Goal: Navigation & Orientation: Find specific page/section

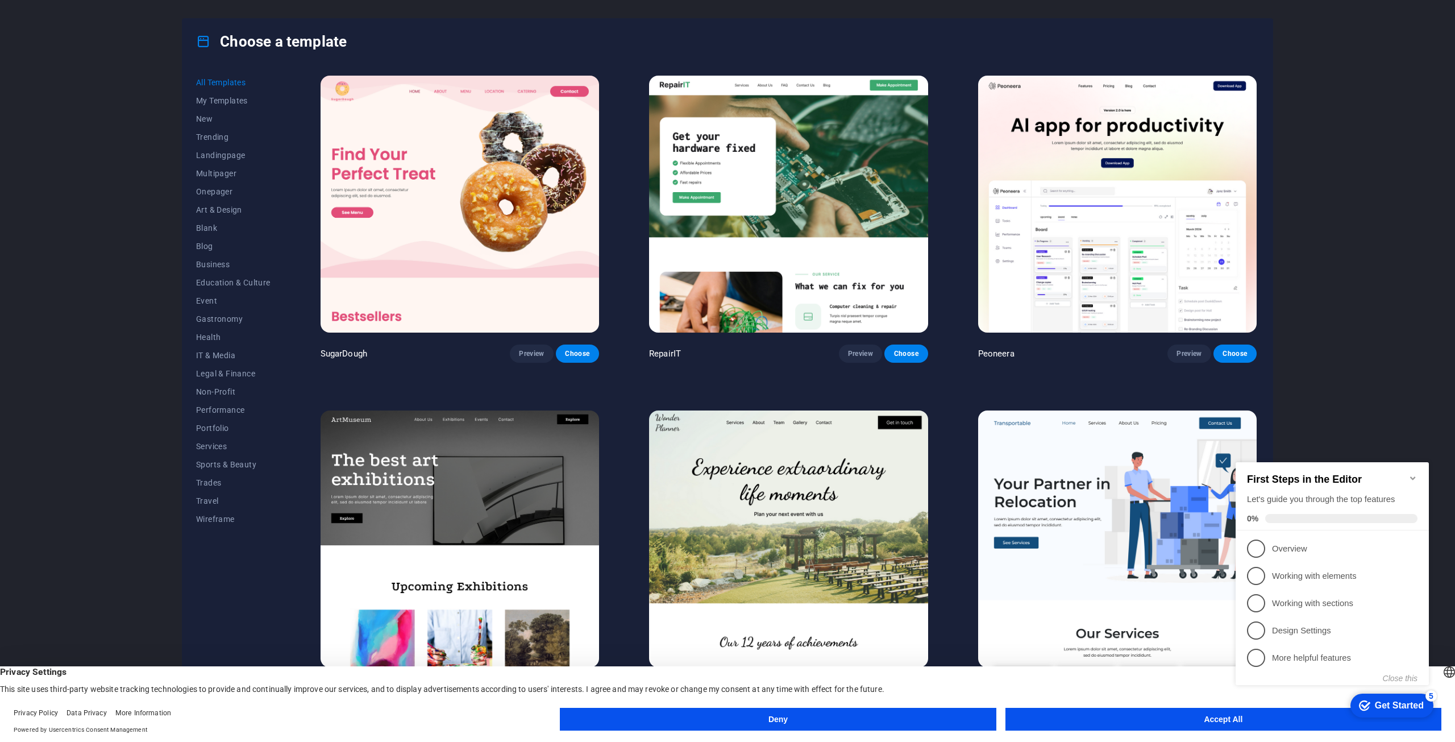
click at [835, 727] on button "Deny" at bounding box center [778, 719] width 436 height 23
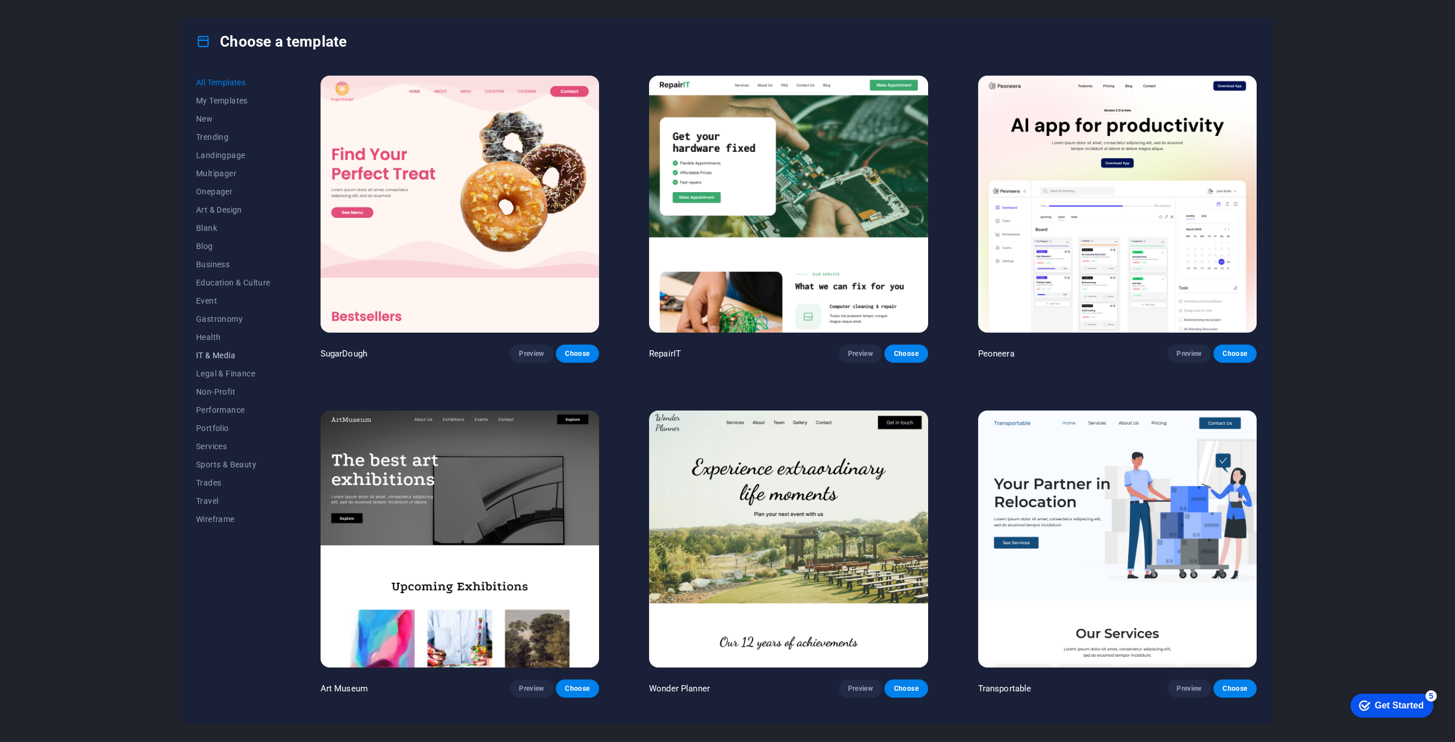
click at [226, 354] on span "IT & Media" at bounding box center [233, 355] width 74 height 9
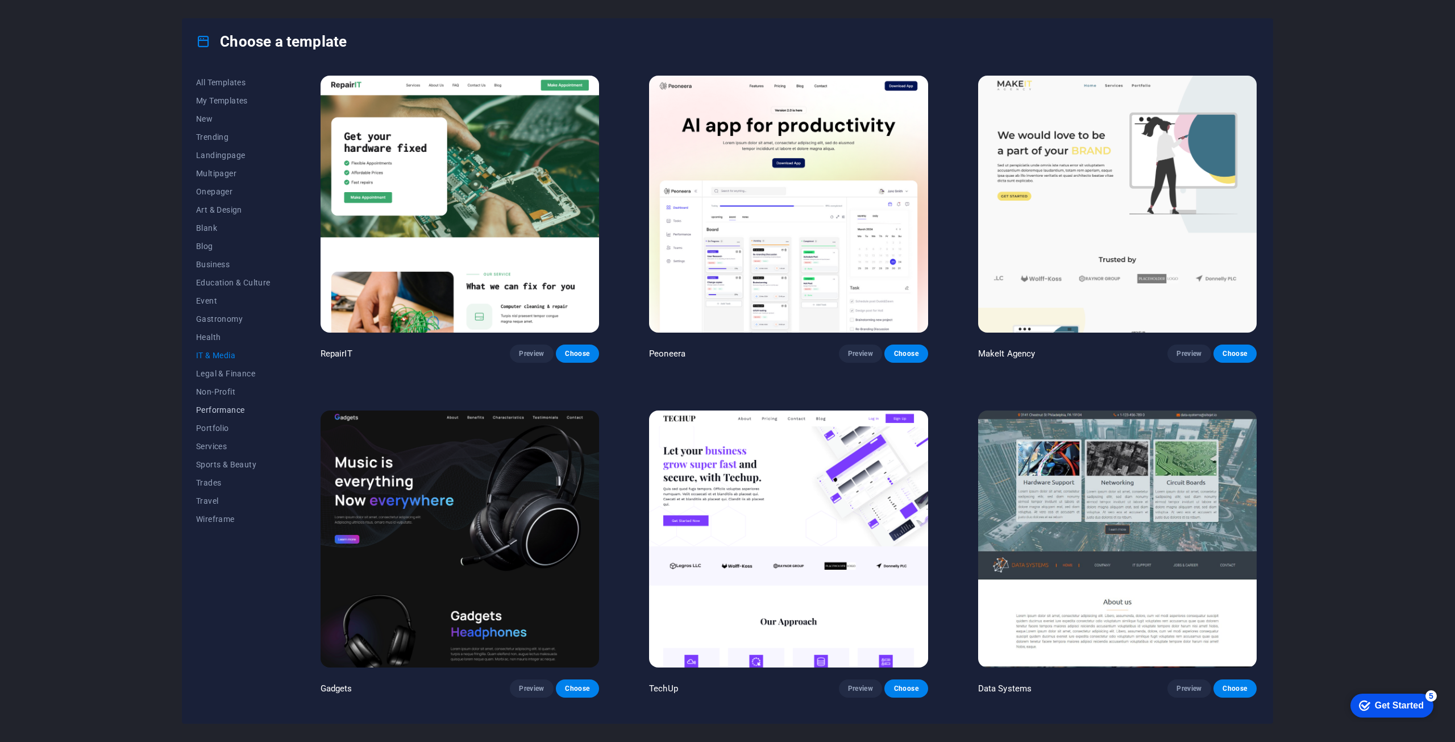
click at [240, 407] on span "Performance" at bounding box center [233, 409] width 74 height 9
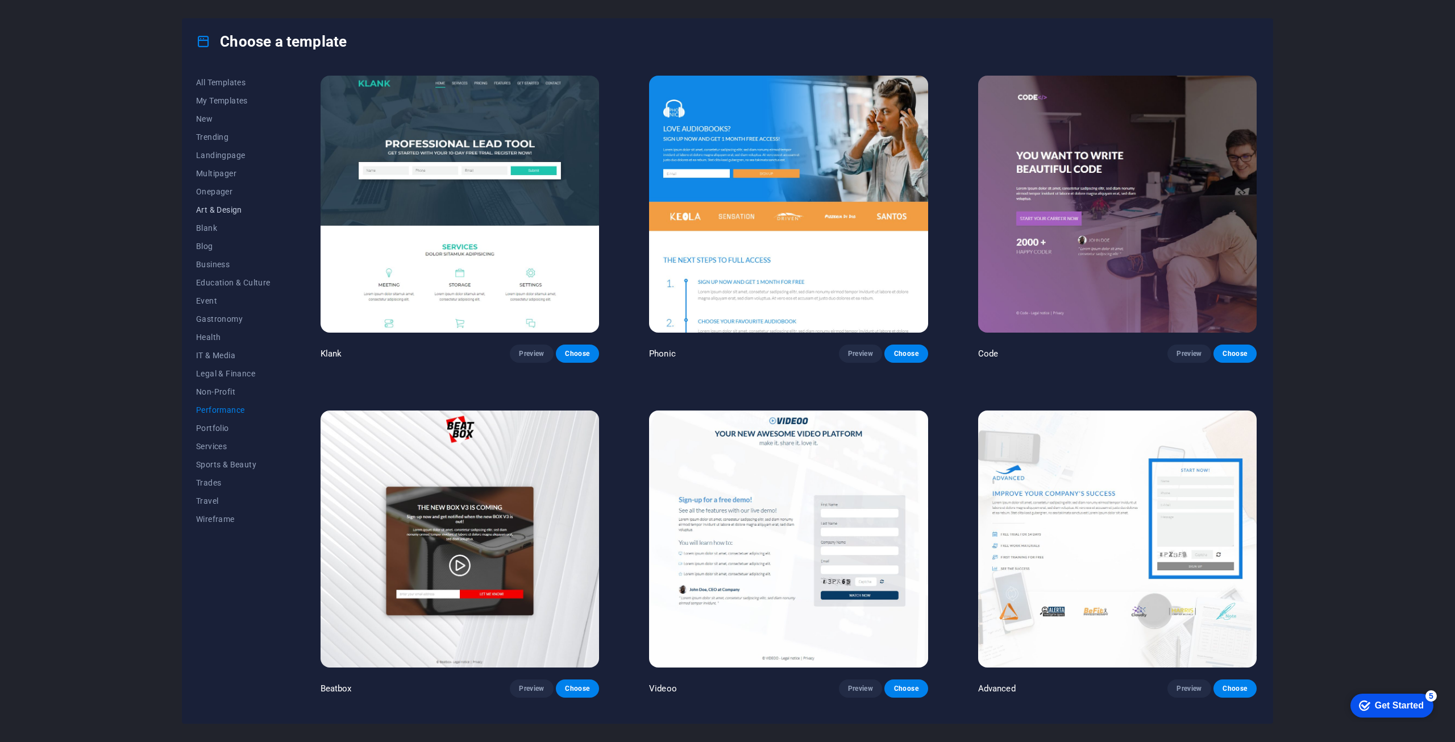
click at [230, 207] on span "Art & Design" at bounding box center [233, 209] width 74 height 9
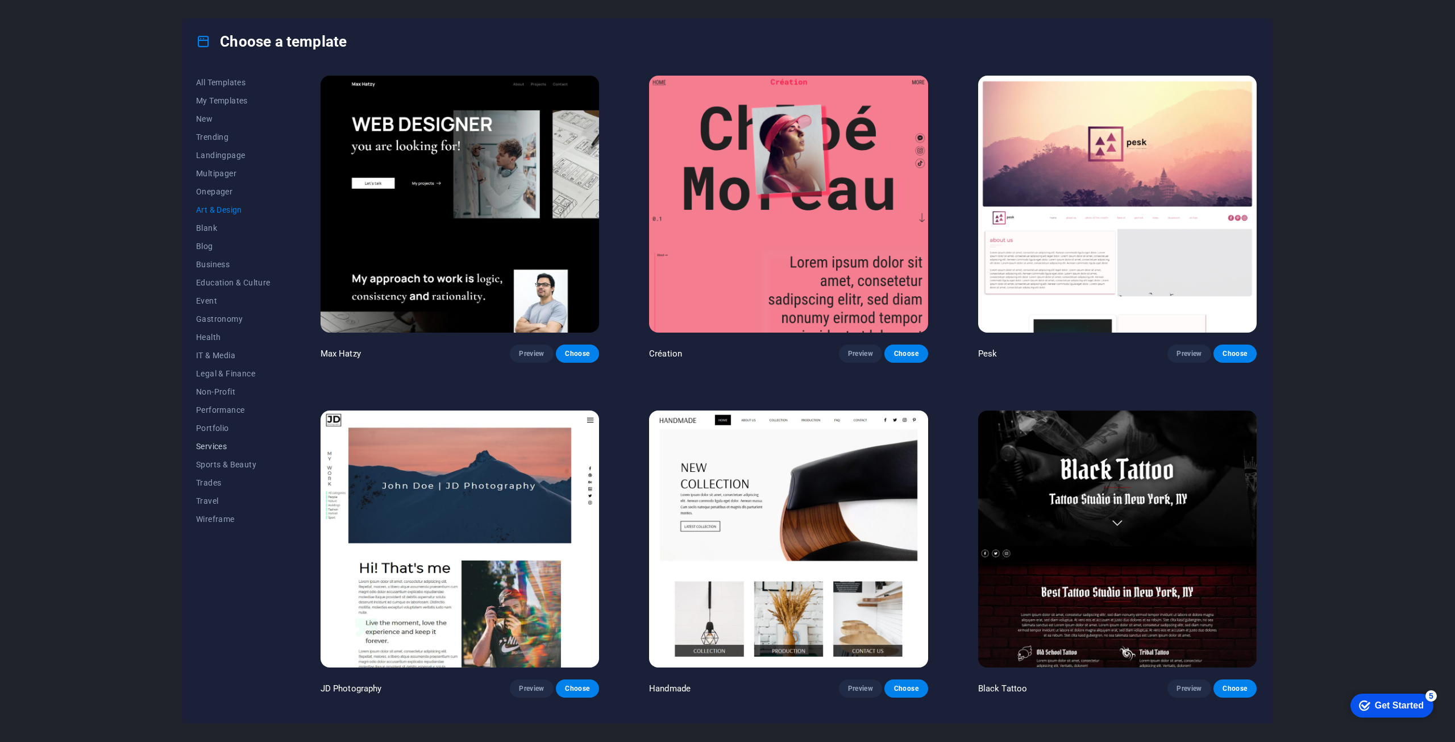
click at [217, 448] on span "Services" at bounding box center [233, 446] width 74 height 9
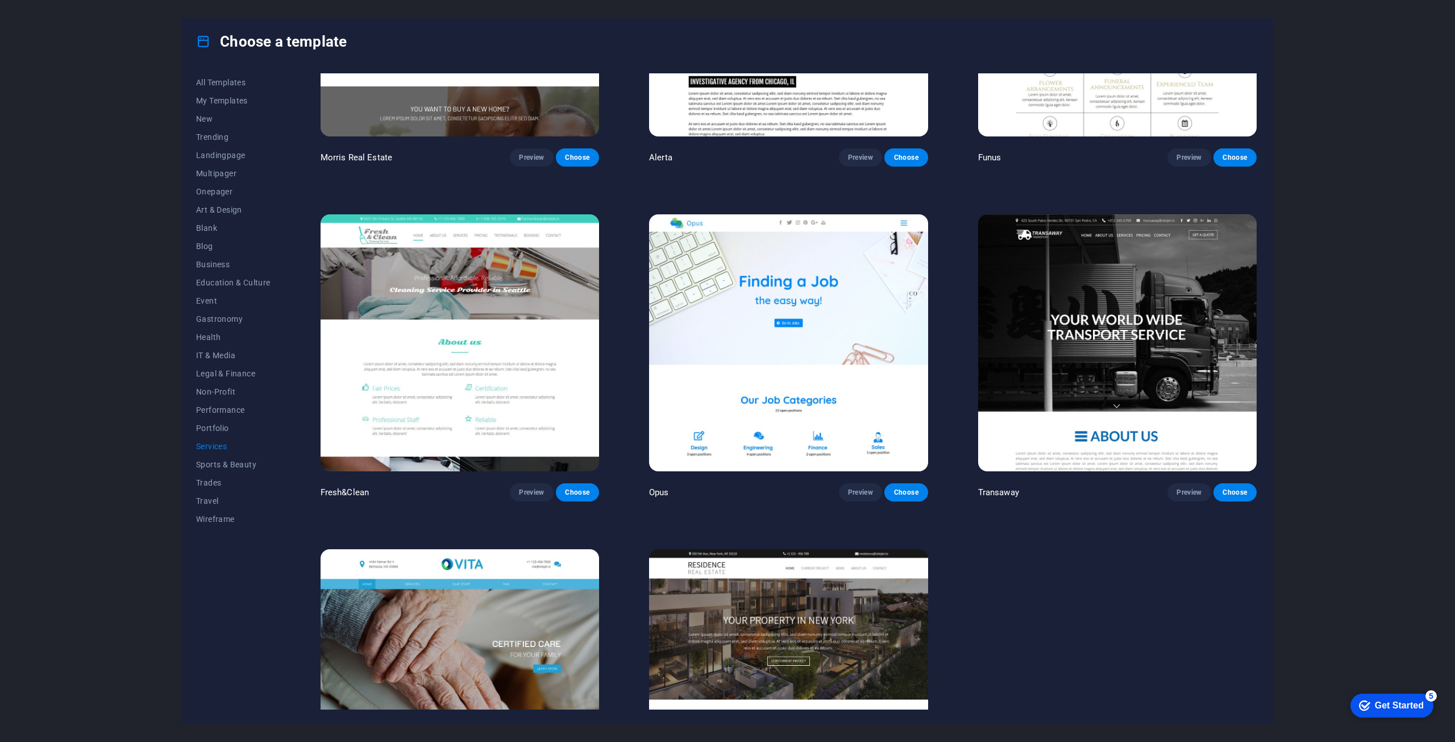
scroll to position [1652, 0]
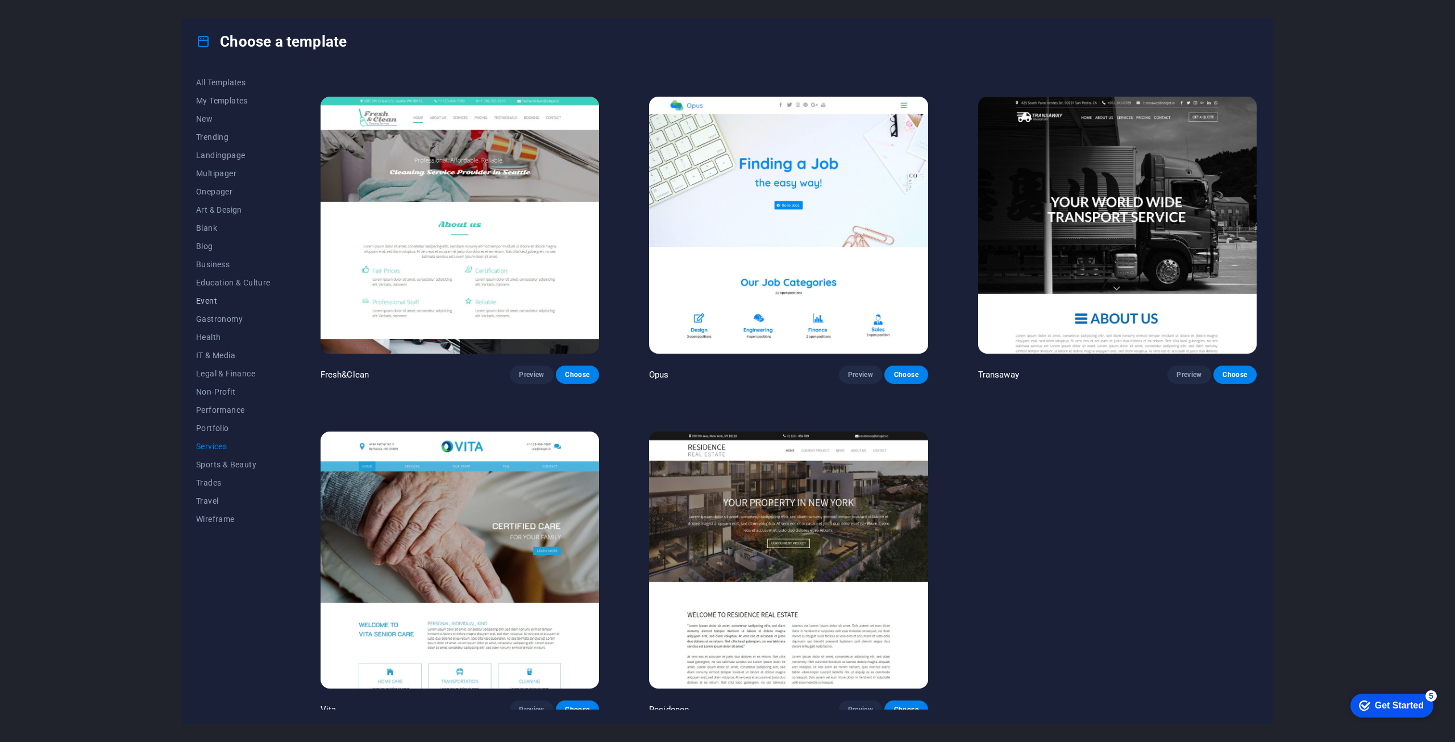
click at [252, 301] on span "Event" at bounding box center [233, 300] width 74 height 9
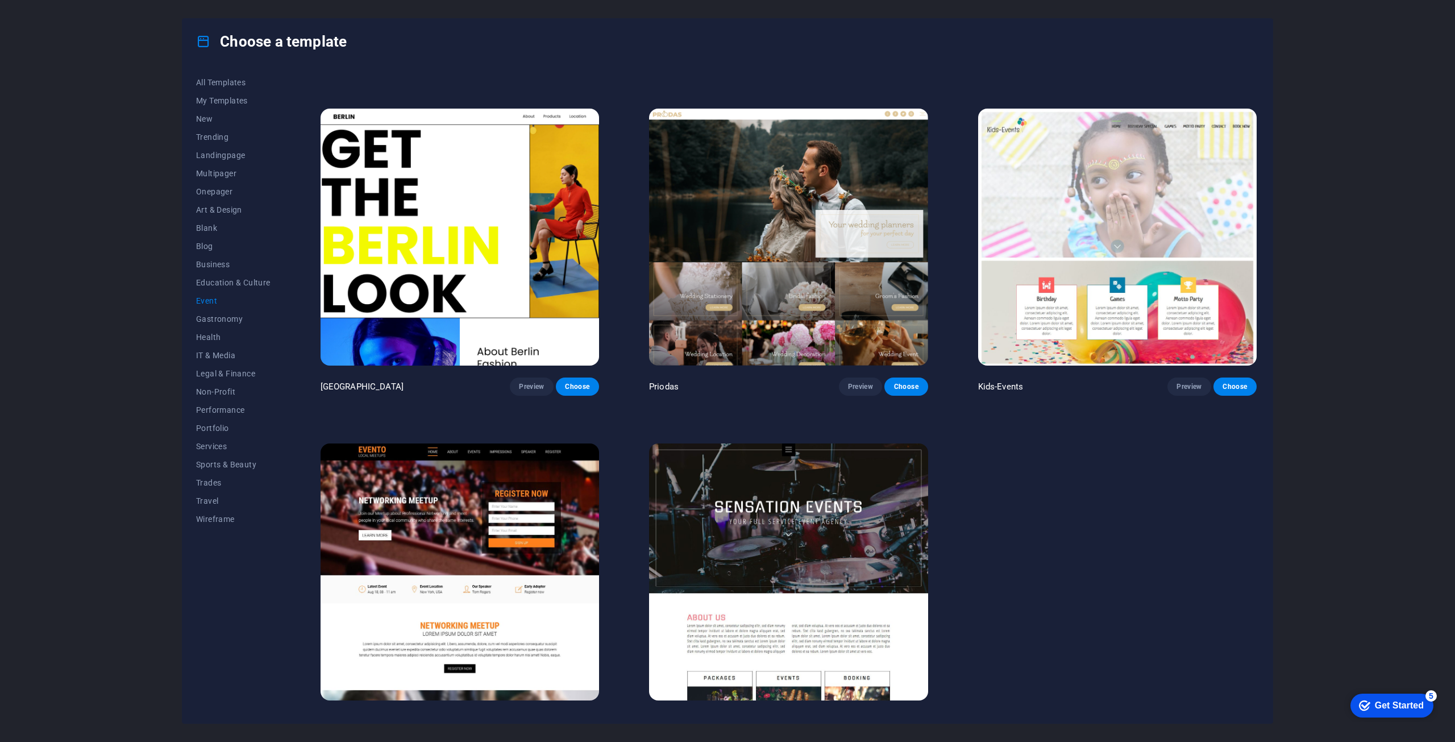
scroll to position [319, 0]
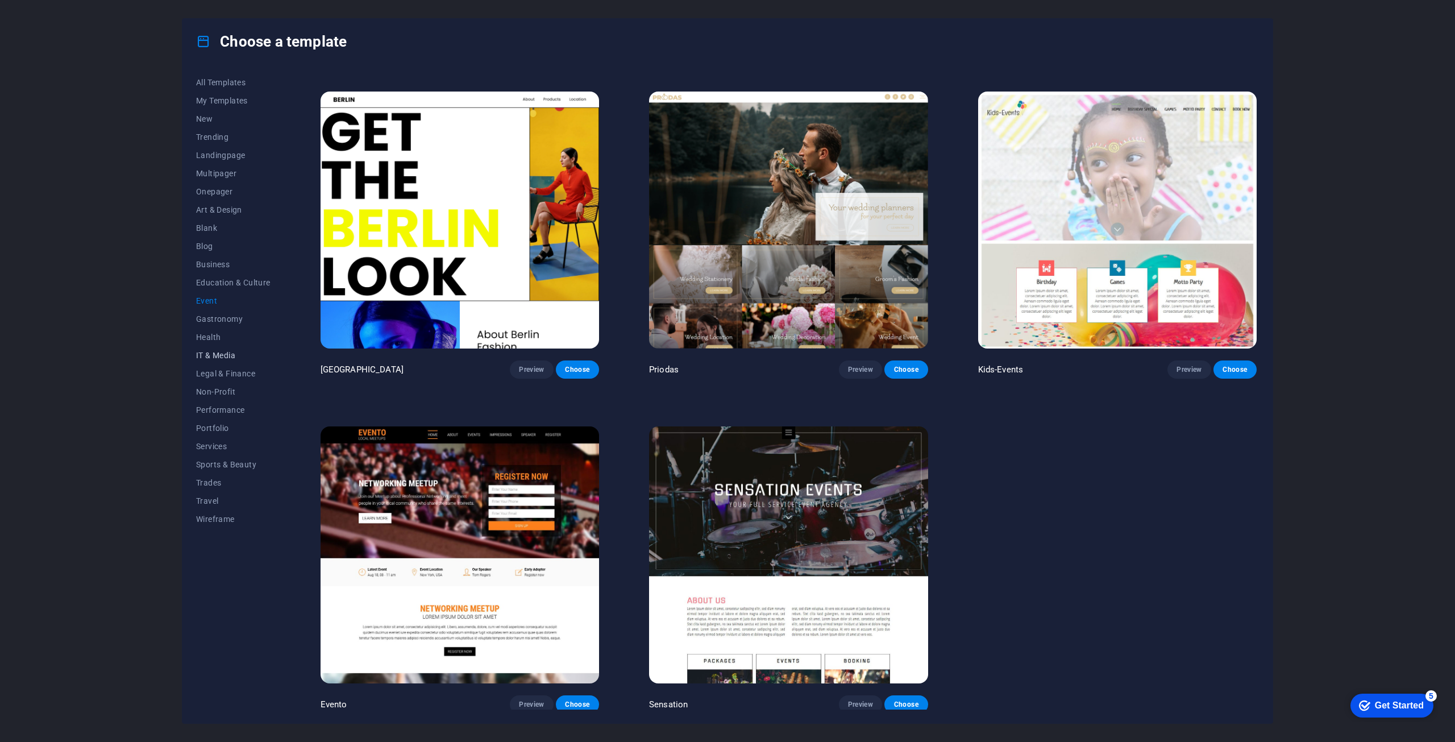
click at [235, 355] on span "IT & Media" at bounding box center [233, 355] width 74 height 9
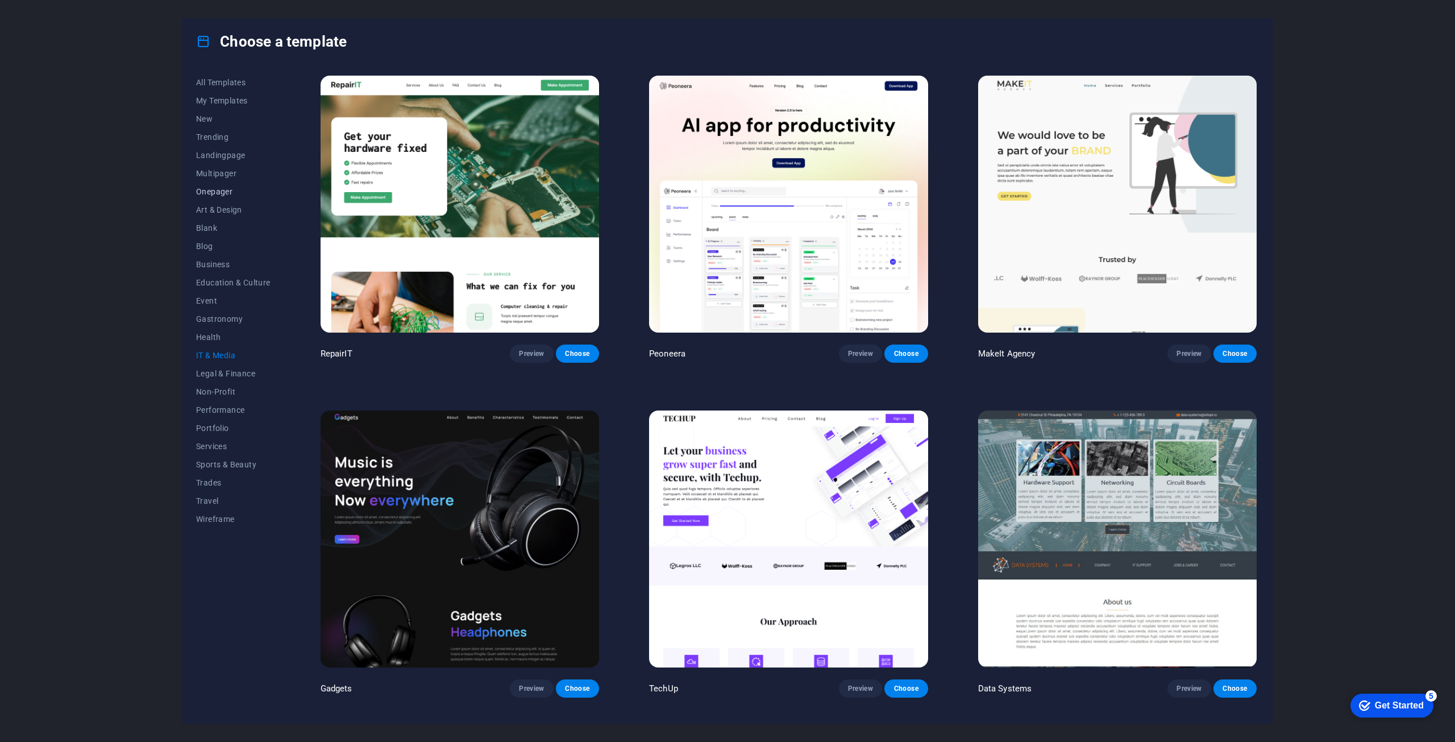
click at [221, 182] on button "Onepager" at bounding box center [233, 191] width 74 height 18
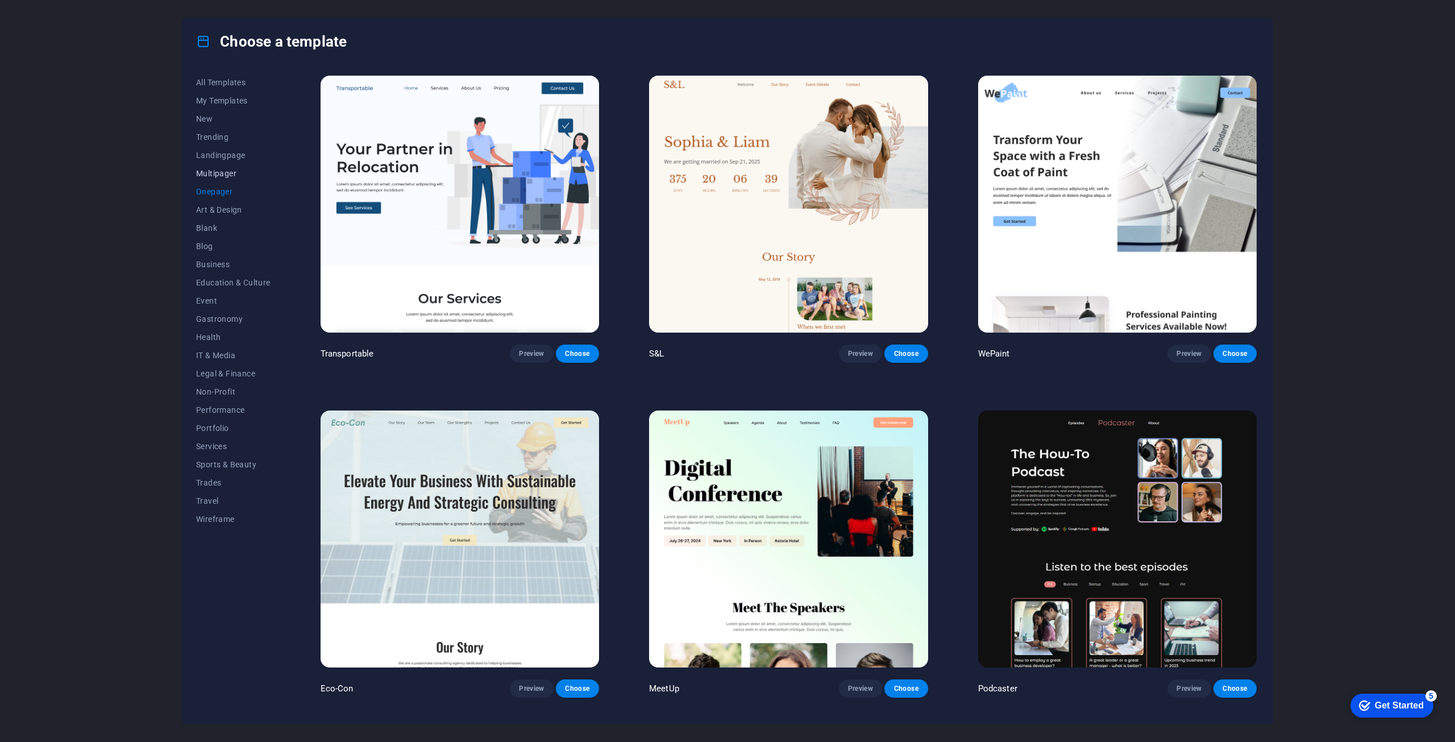
click at [223, 171] on span "Multipager" at bounding box center [233, 173] width 74 height 9
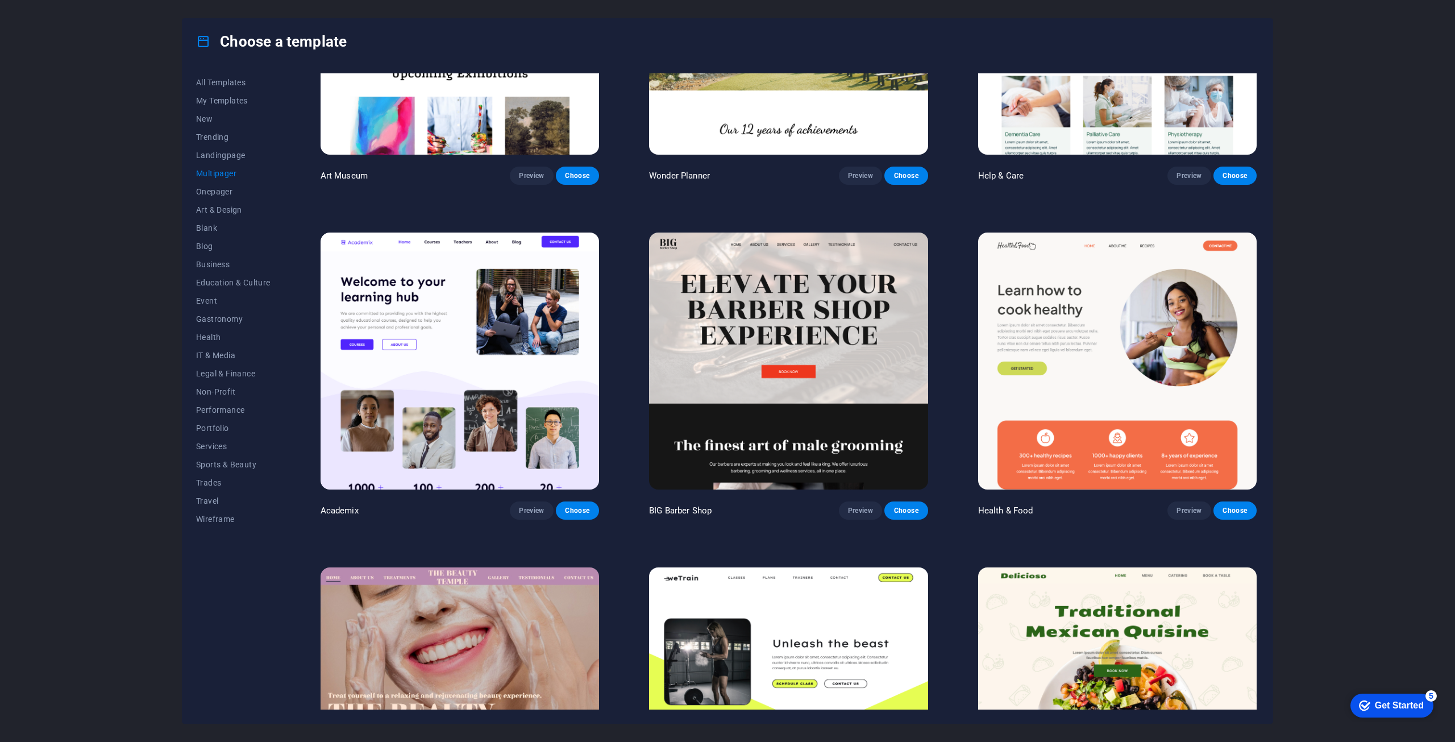
scroll to position [341, 0]
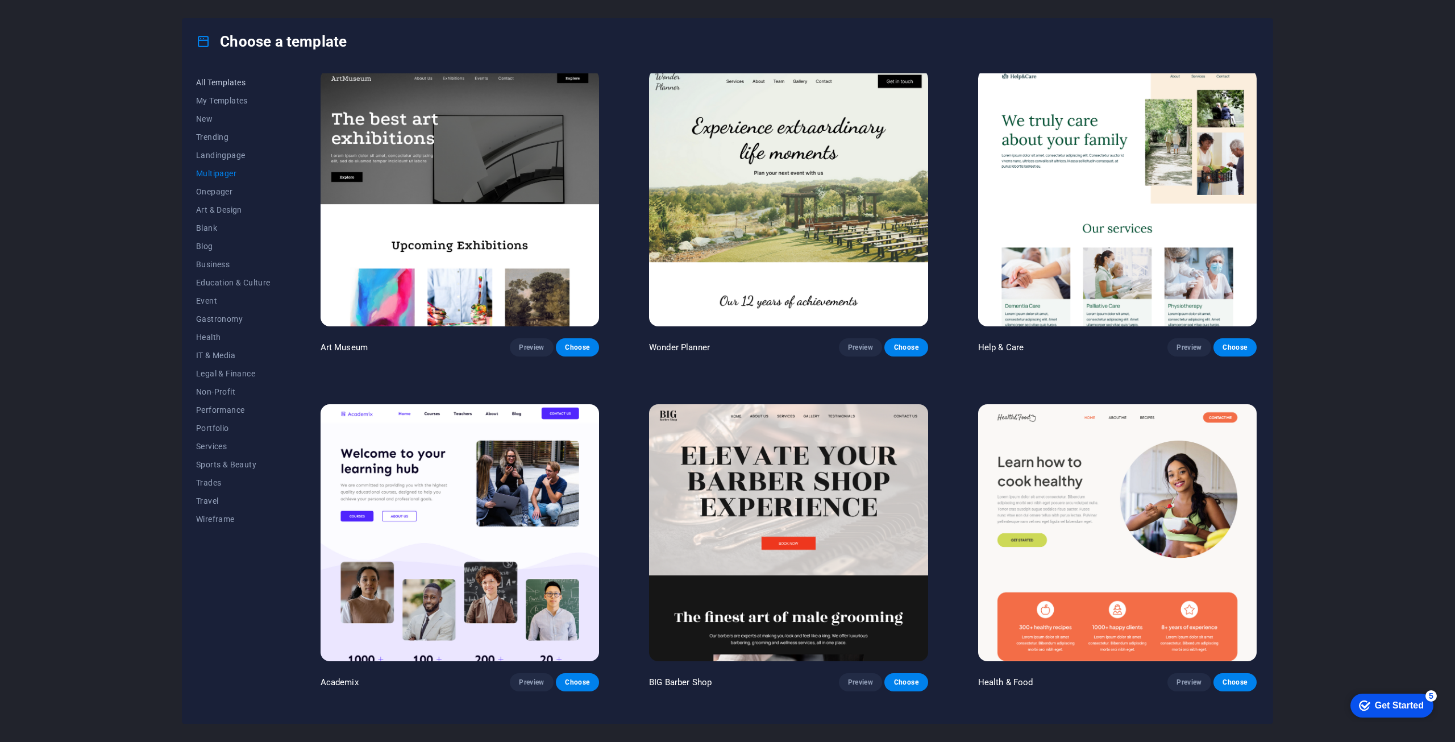
click at [224, 84] on span "All Templates" at bounding box center [233, 82] width 74 height 9
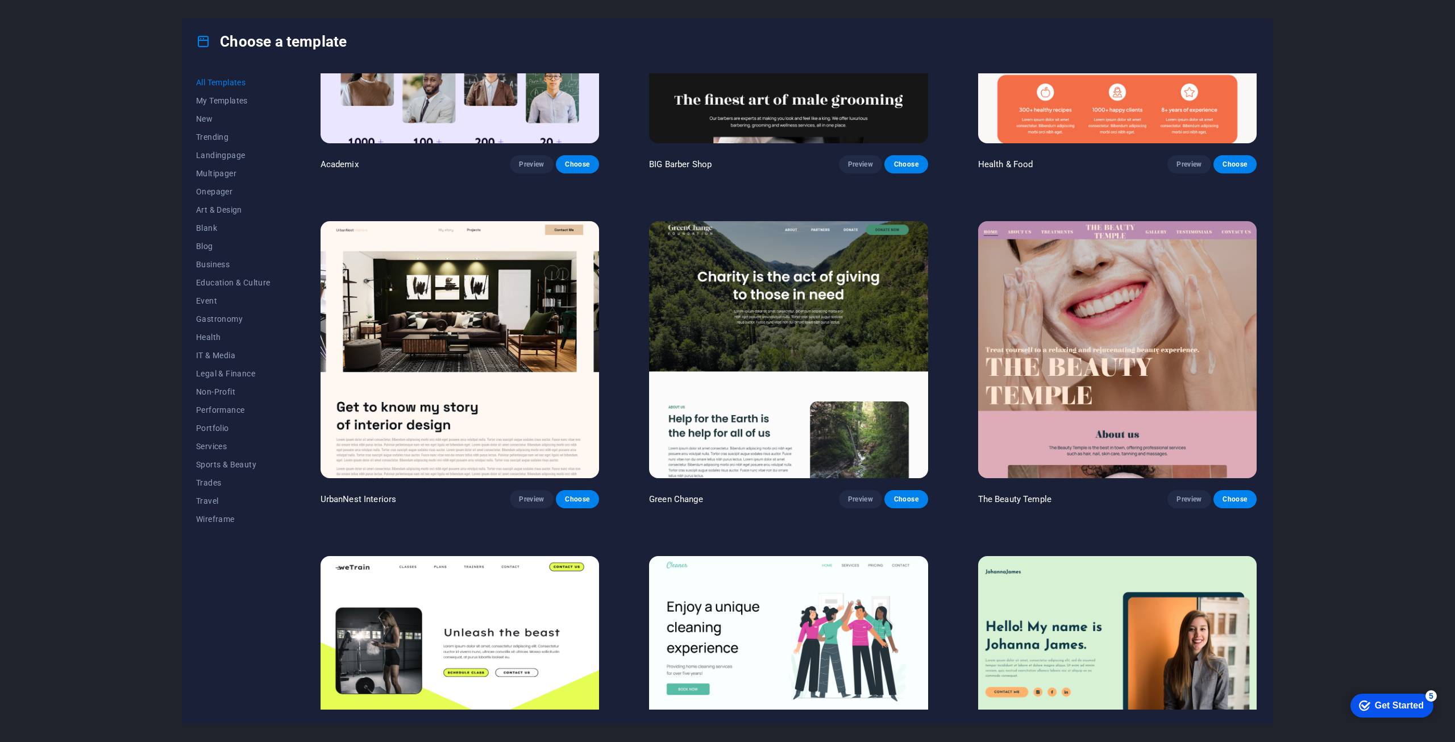
scroll to position [1535, 0]
